Goal: Book appointment/travel/reservation

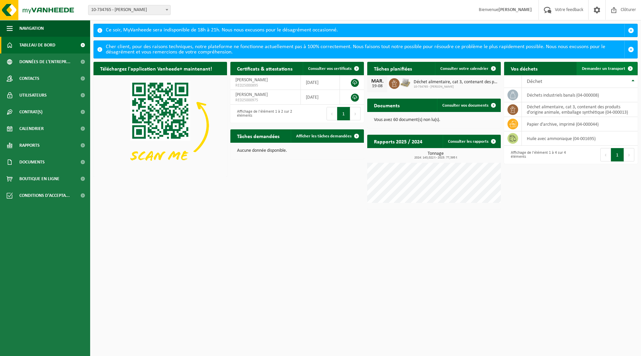
click at [618, 71] on span "Demander un transport" at bounding box center [603, 68] width 43 height 4
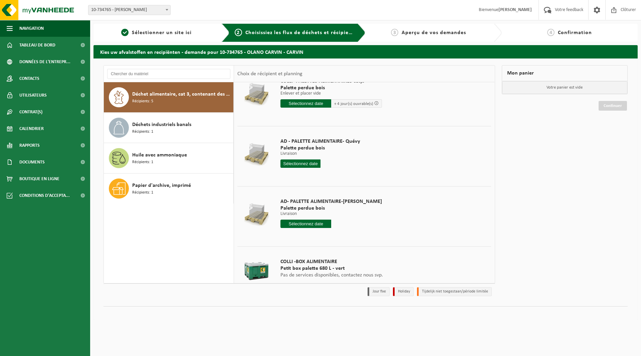
scroll to position [89, 0]
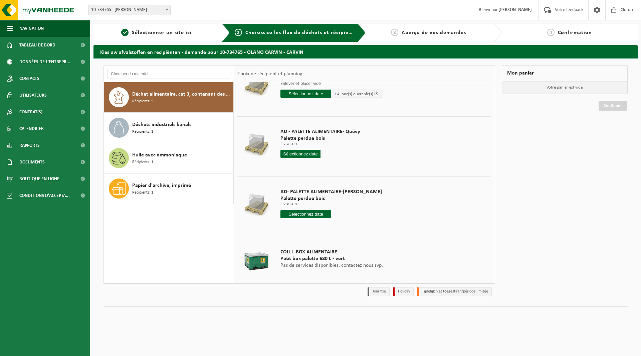
click at [305, 212] on input "text" at bounding box center [306, 214] width 51 height 8
click at [308, 285] on div "20" at bounding box center [310, 284] width 12 height 11
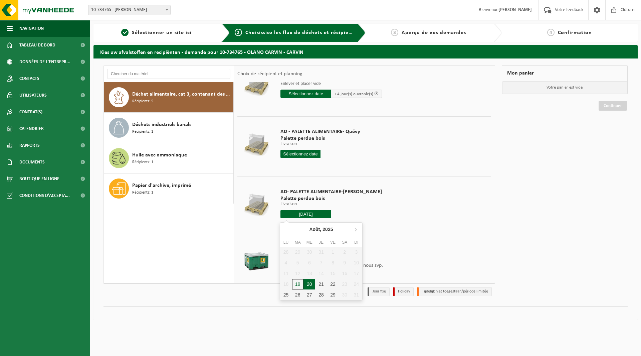
type input "à partir de 2025-08-20"
type input "2025-08-20"
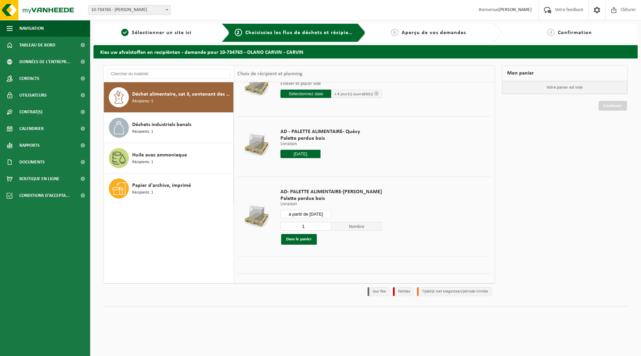
click at [308, 225] on input "1" at bounding box center [306, 226] width 51 height 9
click at [319, 223] on input "2" at bounding box center [306, 226] width 51 height 9
click at [319, 223] on input "3" at bounding box center [306, 226] width 51 height 9
click at [319, 223] on input "4" at bounding box center [306, 226] width 51 height 9
click at [319, 223] on input "5" at bounding box center [306, 226] width 51 height 9
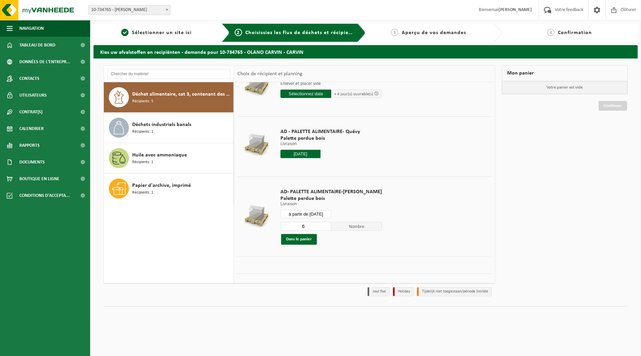
click at [319, 223] on input "6" at bounding box center [306, 226] width 51 height 9
type input "7"
click at [319, 223] on input "7" at bounding box center [306, 226] width 51 height 9
click at [308, 240] on button "Dans le panier" at bounding box center [299, 239] width 36 height 11
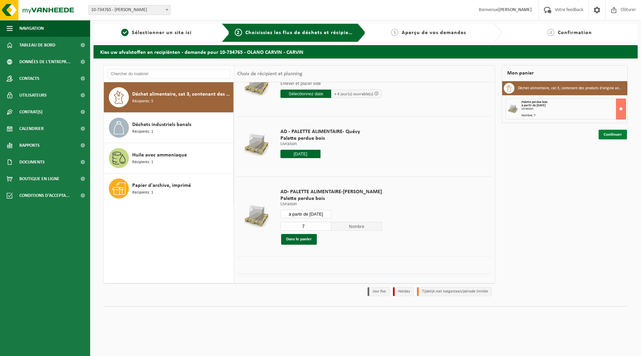
click at [620, 135] on link "Continuer" at bounding box center [613, 135] width 28 height 10
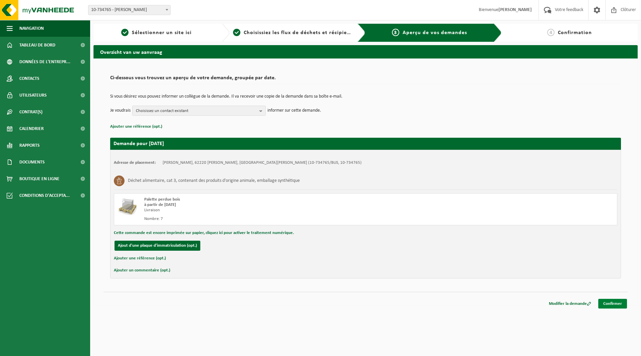
click at [613, 303] on link "Confirmer" at bounding box center [613, 304] width 29 height 10
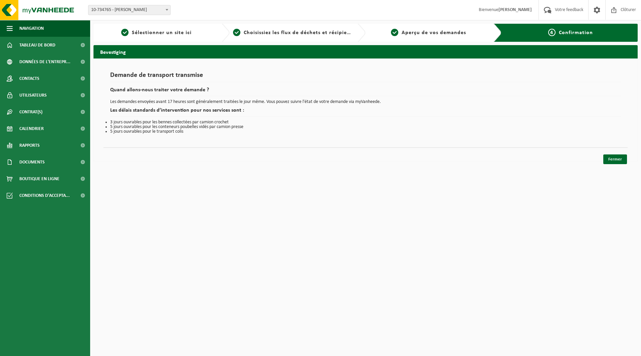
drag, startPoint x: 606, startPoint y: 158, endPoint x: 431, endPoint y: 173, distance: 175.3
click at [606, 158] on link "Fermer" at bounding box center [616, 159] width 24 height 10
